Goal: Navigation & Orientation: Go to known website

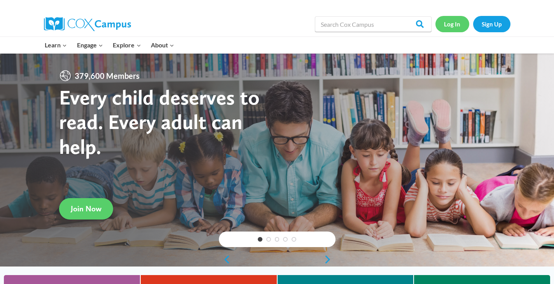
click at [450, 27] on link "Log In" at bounding box center [453, 24] width 34 height 16
click at [454, 26] on link "Log In" at bounding box center [453, 24] width 34 height 16
